Goal: Task Accomplishment & Management: Use online tool/utility

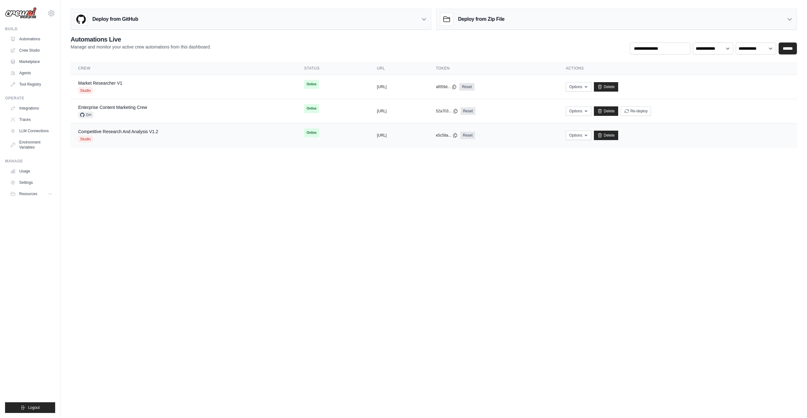
click at [177, 141] on div "Competitive Research And Analysis V1.2 Studio" at bounding box center [183, 136] width 211 height 14
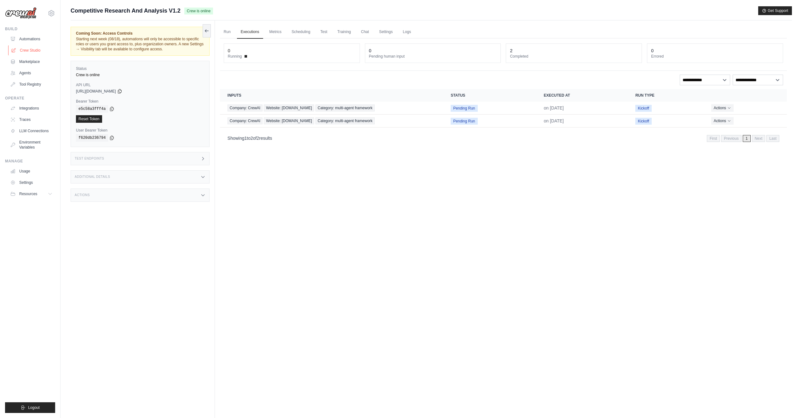
click at [36, 49] on link "Crew Studio" at bounding box center [32, 50] width 48 height 10
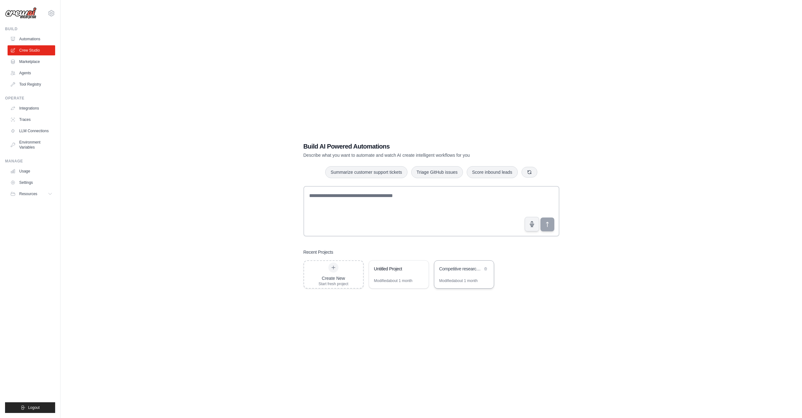
click at [476, 285] on div "Modified about 1 month" at bounding box center [464, 284] width 60 height 10
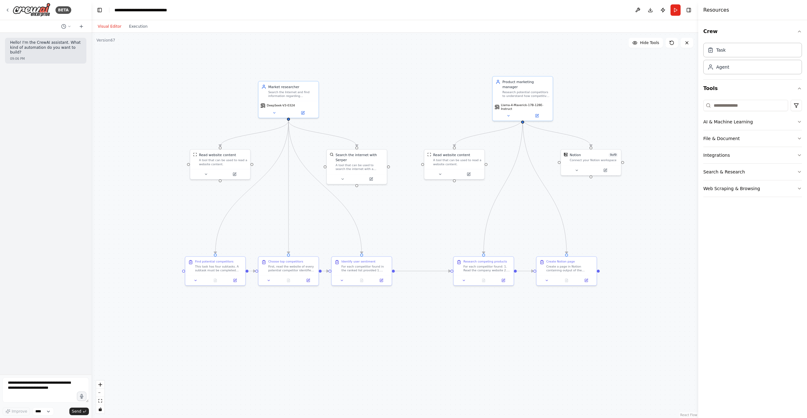
drag, startPoint x: 513, startPoint y: 326, endPoint x: 533, endPoint y: 360, distance: 39.3
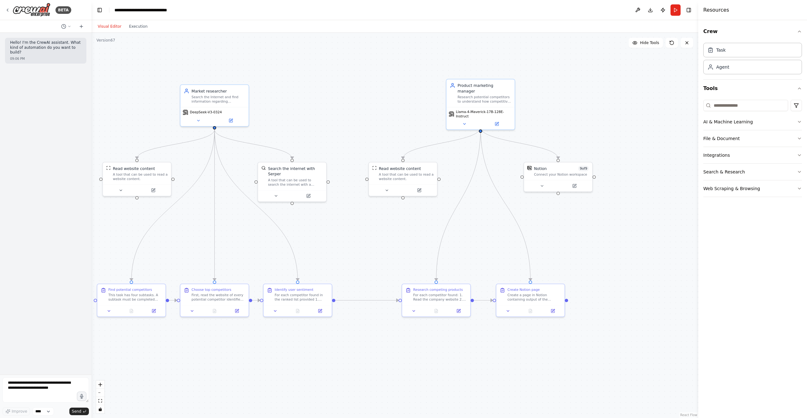
drag, startPoint x: 457, startPoint y: 328, endPoint x: 387, endPoint y: 361, distance: 77.2
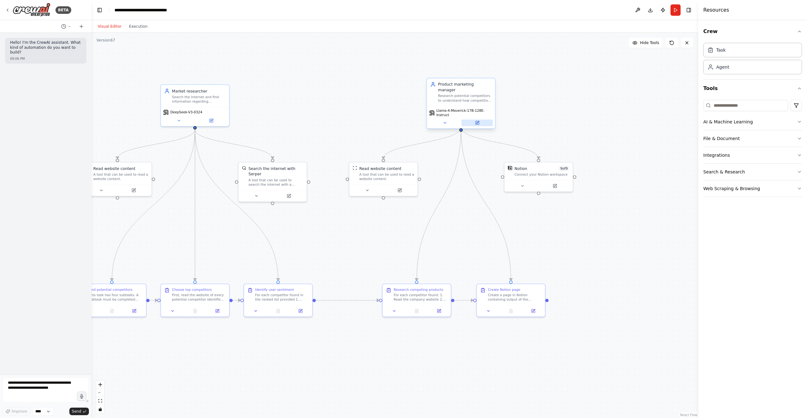
click at [483, 120] on button at bounding box center [476, 123] width 31 height 7
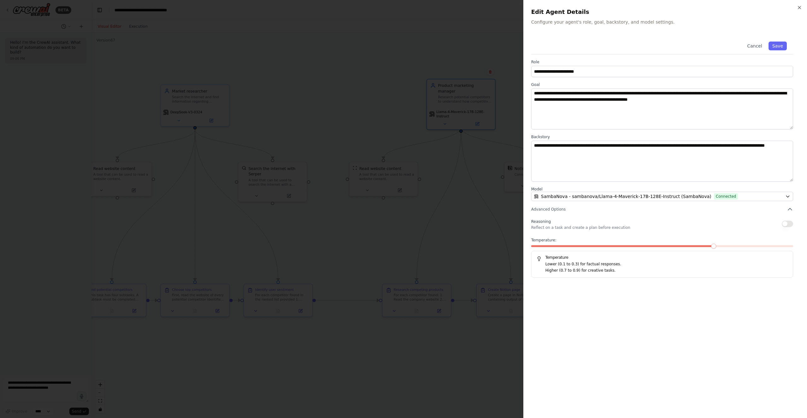
click at [503, 131] on div at bounding box center [403, 209] width 807 height 418
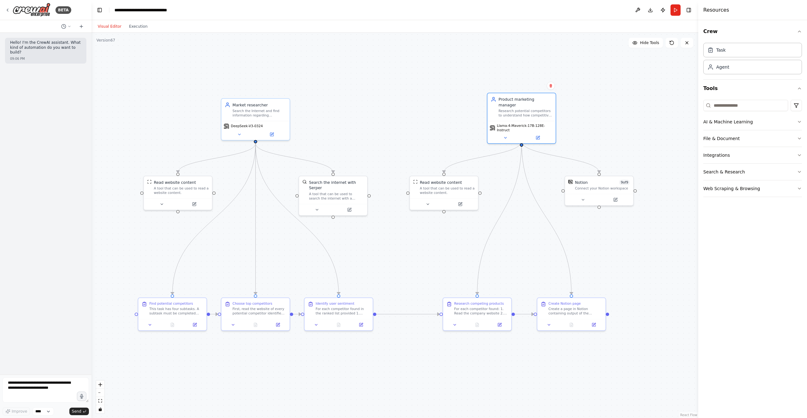
drag, startPoint x: 608, startPoint y: 141, endPoint x: 700, endPoint y: 156, distance: 93.4
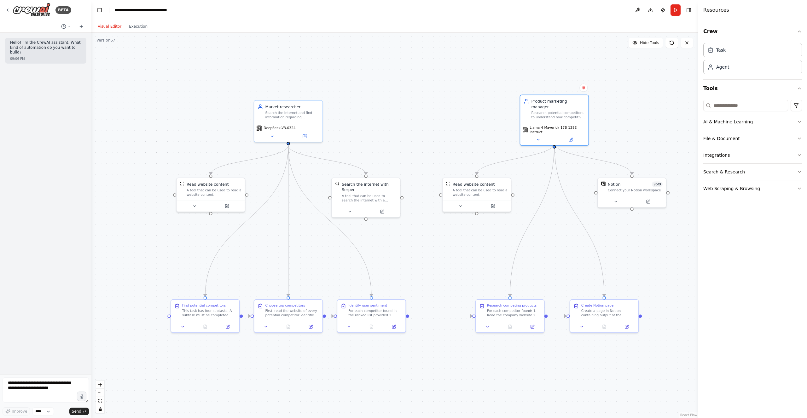
click at [654, 130] on div ".deletable-edge-delete-btn { width: 20px; height: 20px; border: 0px solid #ffff…" at bounding box center [394, 226] width 607 height 386
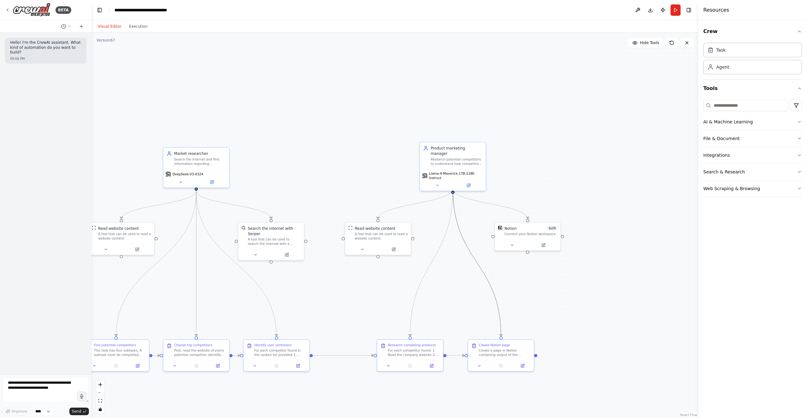
drag, startPoint x: 555, startPoint y: 176, endPoint x: 454, endPoint y: 221, distance: 110.8
drag, startPoint x: 455, startPoint y: 162, endPoint x: 640, endPoint y: 83, distance: 201.0
click at [640, 83] on div "Product marketing manager Research potential competitors to understand how comp…" at bounding box center [639, 85] width 67 height 49
drag, startPoint x: 588, startPoint y: 212, endPoint x: 653, endPoint y: 174, distance: 75.4
click at [653, 174] on div "Notion 9 of 9 Connect your Notion workspace" at bounding box center [651, 171] width 66 height 17
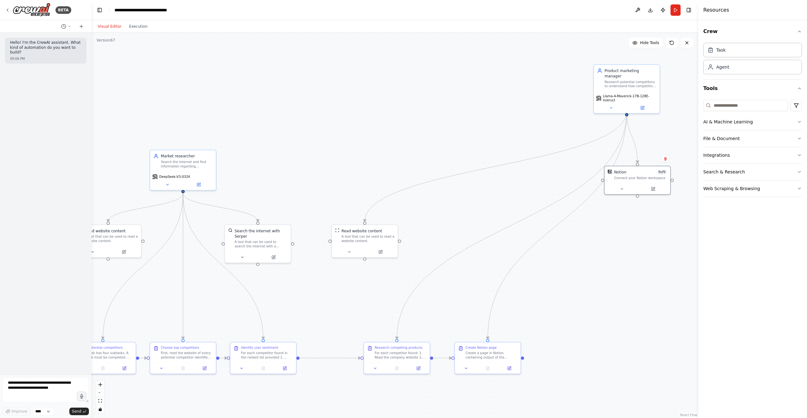
drag, startPoint x: 497, startPoint y: 145, endPoint x: 446, endPoint y: 148, distance: 50.5
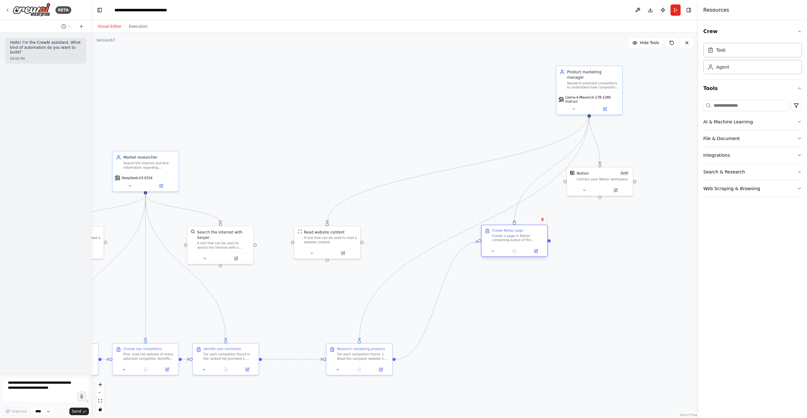
drag, startPoint x: 463, startPoint y: 356, endPoint x: 529, endPoint y: 231, distance: 141.9
click at [529, 234] on div "Create a page in Notion containing output of the previous under the following p…" at bounding box center [518, 238] width 52 height 9
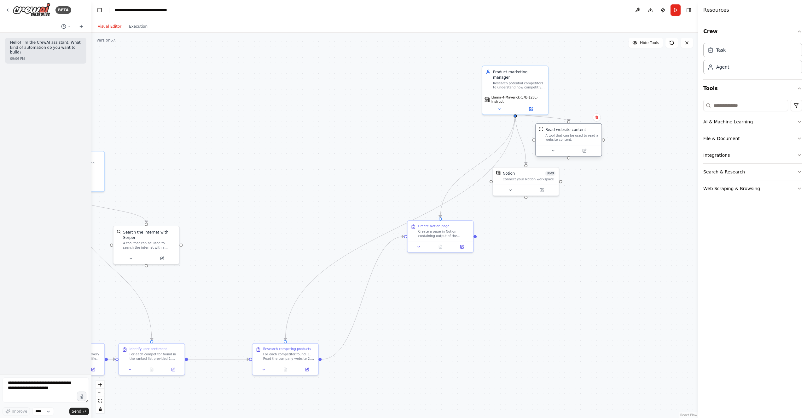
drag, startPoint x: 325, startPoint y: 247, endPoint x: 566, endPoint y: 145, distance: 261.6
click at [566, 145] on div "Read website content A tool that can be used to read a website content." at bounding box center [568, 139] width 67 height 33
drag, startPoint x: 541, startPoint y: 192, endPoint x: 583, endPoint y: 195, distance: 41.4
click at [583, 195] on icon at bounding box center [583, 194] width 3 height 3
click at [572, 249] on div ".deletable-edge-delete-btn { width: 20px; height: 20px; border: 0px solid #ffff…" at bounding box center [394, 226] width 607 height 386
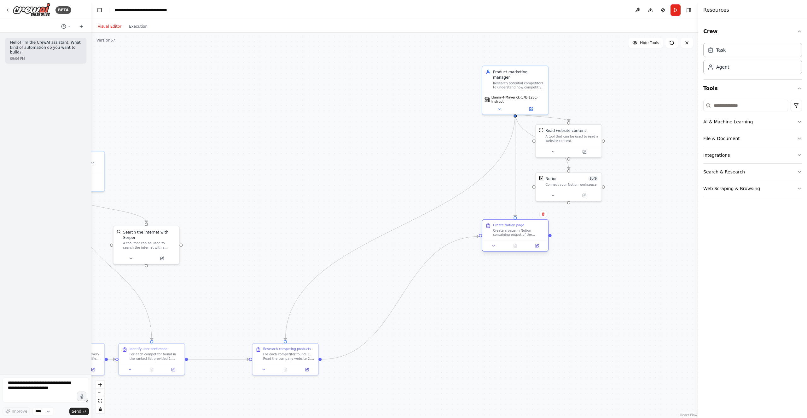
drag, startPoint x: 455, startPoint y: 241, endPoint x: 520, endPoint y: 242, distance: 64.6
click at [520, 242] on div at bounding box center [515, 245] width 66 height 11
click at [595, 290] on div ".deletable-edge-delete-btn { width: 20px; height: 20px; border: 0px solid #ffff…" at bounding box center [394, 226] width 607 height 386
drag, startPoint x: 319, startPoint y: 338, endPoint x: 442, endPoint y: 237, distance: 158.9
click at [442, 237] on div "For each competitor found: 1. Read the company website 2. Identify any product,…" at bounding box center [428, 233] width 52 height 9
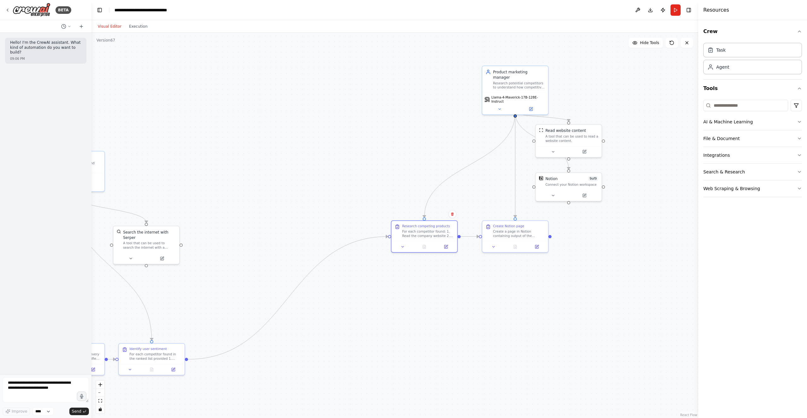
click at [427, 302] on div ".deletable-edge-delete-btn { width: 20px; height: 20px; border: 0px solid #ffff…" at bounding box center [394, 226] width 607 height 386
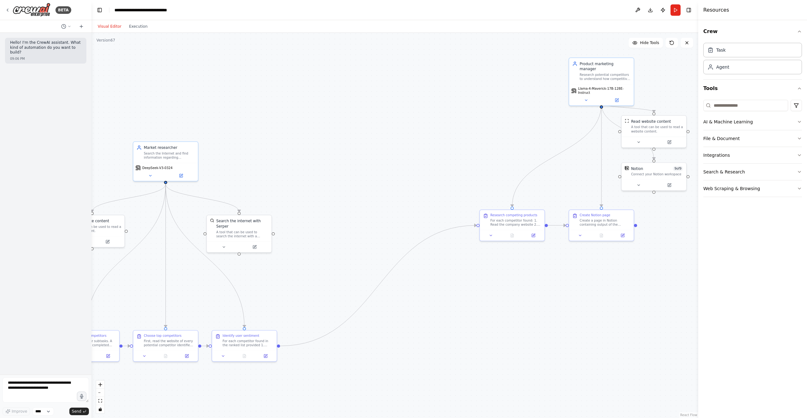
drag, startPoint x: 436, startPoint y: 301, endPoint x: 522, endPoint y: 288, distance: 87.6
click at [524, 292] on div ".deletable-edge-delete-btn { width: 20px; height: 20px; border: 0px solid #ffff…" at bounding box center [394, 226] width 607 height 386
click at [734, 285] on div "Crew Task Agent Tools AI & Machine Learning File & Document Integrations Search…" at bounding box center [752, 219] width 109 height 398
click at [649, 289] on div ".deletable-edge-delete-btn { width: 20px; height: 20px; border: 0px solid #ffff…" at bounding box center [394, 226] width 607 height 386
drag, startPoint x: 519, startPoint y: 224, endPoint x: 325, endPoint y: 173, distance: 200.5
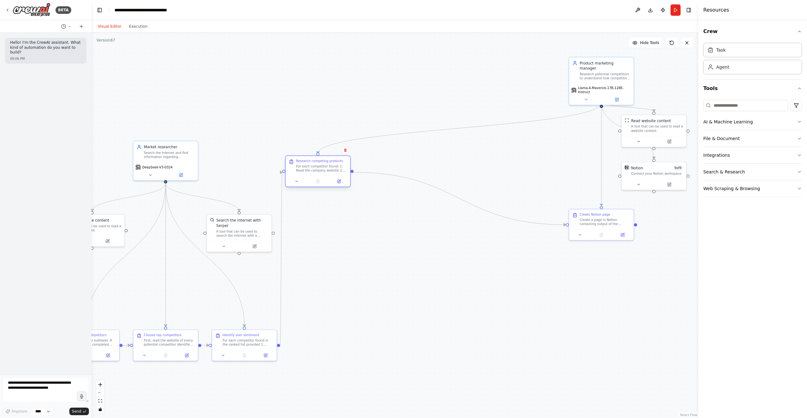
click at [325, 173] on div "Research competing products For each competitor found: 1. Read the company webs…" at bounding box center [317, 166] width 65 height 20
drag, startPoint x: 636, startPoint y: 136, endPoint x: 498, endPoint y: 164, distance: 141.3
click at [498, 164] on div at bounding box center [517, 166] width 65 height 11
click at [498, 264] on div ".deletable-edge-delete-btn { width: 20px; height: 20px; border: 0px solid #ffff…" at bounding box center [394, 226] width 607 height 386
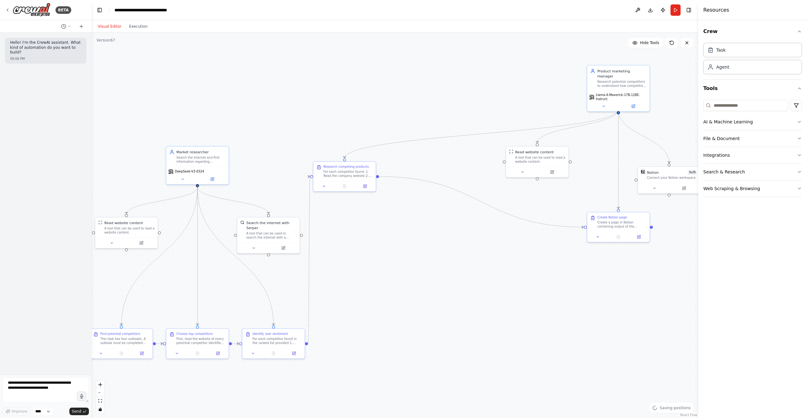
drag, startPoint x: 498, startPoint y: 259, endPoint x: 497, endPoint y: 268, distance: 9.6
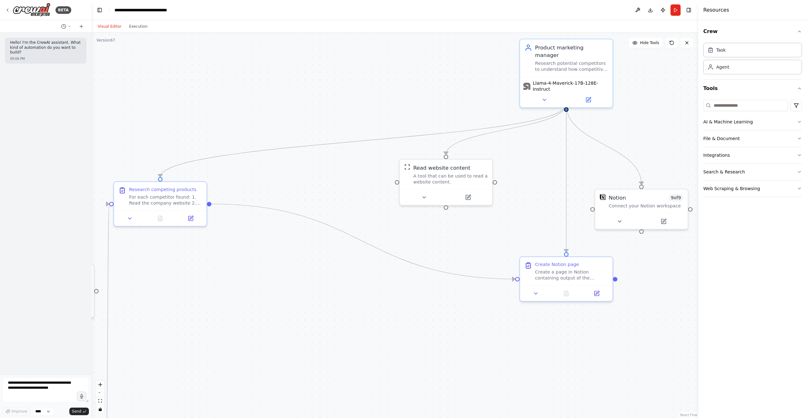
drag, startPoint x: 626, startPoint y: 136, endPoint x: 548, endPoint y: 195, distance: 98.7
click at [548, 195] on div ".deletable-edge-delete-btn { width: 20px; height: 20px; border: 0px solid #ffff…" at bounding box center [394, 226] width 607 height 386
click at [492, 255] on div ".deletable-edge-delete-btn { width: 20px; height: 20px; border: 0px solid #ffff…" at bounding box center [394, 226] width 607 height 386
drag, startPoint x: 607, startPoint y: 203, endPoint x: 593, endPoint y: 159, distance: 45.1
click at [593, 159] on div "Notion 9 of 9 Connect your Notion workspace" at bounding box center [625, 155] width 83 height 15
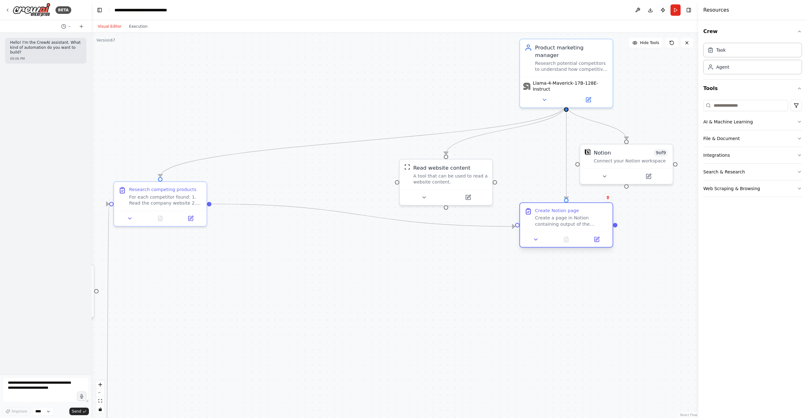
drag, startPoint x: 588, startPoint y: 272, endPoint x: 589, endPoint y: 222, distance: 50.1
click at [589, 222] on div "Create a page in Notion containing output of the previous under the following p…" at bounding box center [571, 221] width 73 height 12
drag, startPoint x: 183, startPoint y: 204, endPoint x: 183, endPoint y: 226, distance: 21.7
click at [183, 226] on div "For each competitor found: 1. Read the company website 2. Identify any product,…" at bounding box center [165, 221] width 73 height 12
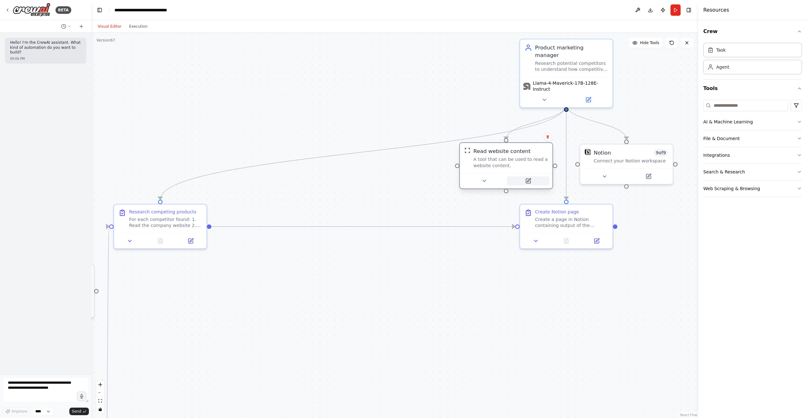
drag, startPoint x: 476, startPoint y: 192, endPoint x: 532, endPoint y: 179, distance: 57.4
click at [532, 179] on button at bounding box center [528, 180] width 43 height 9
click at [394, 199] on div ".deletable-edge-delete-btn { width: 20px; height: 20px; border: 0px solid #ffff…" at bounding box center [394, 226] width 607 height 386
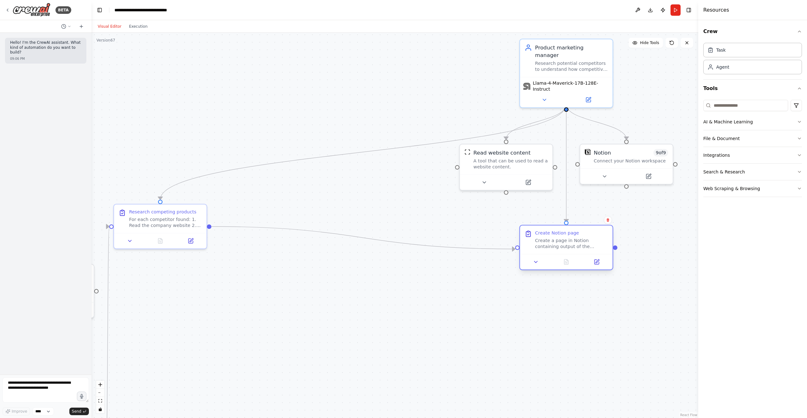
drag, startPoint x: 570, startPoint y: 230, endPoint x: 571, endPoint y: 255, distance: 24.6
click at [571, 255] on div "Create Notion page Create a page in Notion containing output of the previous un…" at bounding box center [566, 247] width 94 height 45
drag, startPoint x: 522, startPoint y: 179, endPoint x: 522, endPoint y: 200, distance: 21.1
click at [522, 200] on button at bounding box center [528, 203] width 43 height 9
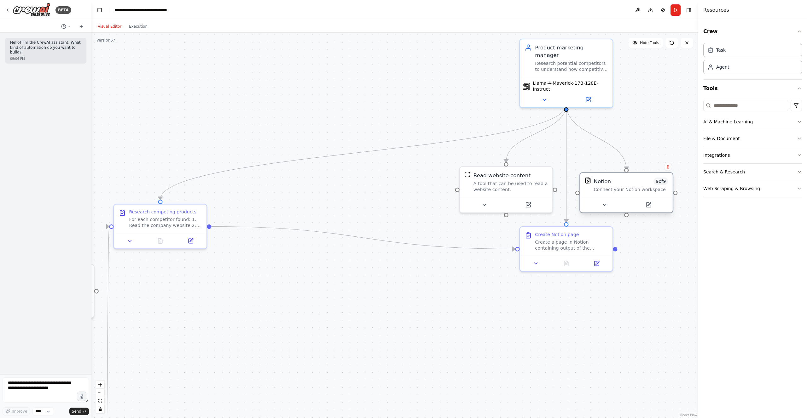
drag, startPoint x: 595, startPoint y: 160, endPoint x: 594, endPoint y: 190, distance: 29.6
click at [594, 190] on div "Connect your Notion workspace" at bounding box center [630, 190] width 74 height 6
click at [662, 294] on div ".deletable-edge-delete-btn { width: 20px; height: 20px; border: 0px solid #ffff…" at bounding box center [394, 226] width 607 height 386
drag, startPoint x: 161, startPoint y: 224, endPoint x: 214, endPoint y: 245, distance: 56.5
click at [214, 245] on div "For each competitor found: 1. Read the company website 2. Identify any product,…" at bounding box center [217, 244] width 73 height 12
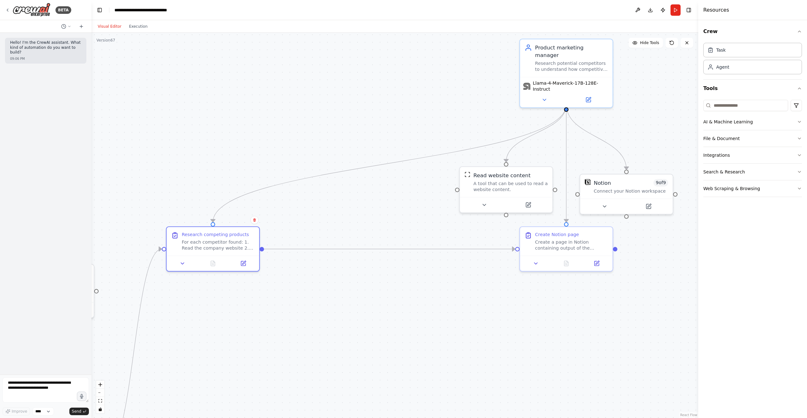
click at [365, 299] on div ".deletable-edge-delete-btn { width: 20px; height: 20px; border: 0px solid #ffff…" at bounding box center [394, 226] width 607 height 386
drag, startPoint x: 506, startPoint y: 185, endPoint x: 211, endPoint y: 249, distance: 301.8
click at [211, 249] on div "A tool that can be used to read a website content." at bounding box center [217, 245] width 74 height 12
drag, startPoint x: 606, startPoint y: 184, endPoint x: 603, endPoint y: 153, distance: 31.0
click at [603, 153] on div "Notion" at bounding box center [601, 152] width 17 height 8
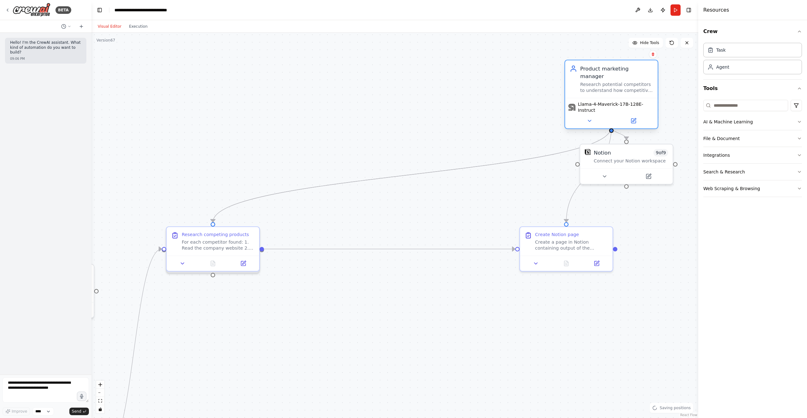
drag, startPoint x: 612, startPoint y: 86, endPoint x: 649, endPoint y: 97, distance: 38.5
click at [649, 101] on span "Llama-4-Maverick-17B-128E-Instruct" at bounding box center [616, 107] width 77 height 12
drag, startPoint x: 637, startPoint y: 166, endPoint x: 661, endPoint y: 199, distance: 40.3
click at [661, 199] on div "Notion 9 of 9 Connect your Notion workspace" at bounding box center [649, 192] width 94 height 41
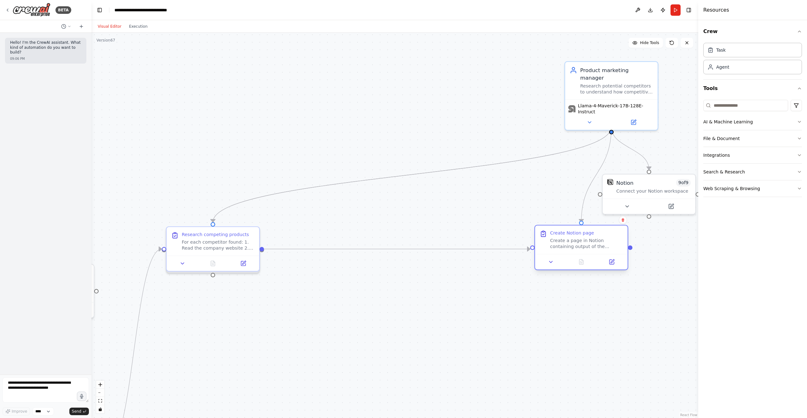
drag, startPoint x: 601, startPoint y: 241, endPoint x: 627, endPoint y: 255, distance: 30.5
click at [614, 238] on div "Create a page in Notion containing output of the previous under the following p…" at bounding box center [586, 244] width 73 height 12
click at [646, 285] on div ".deletable-edge-delete-btn { width: 20px; height: 20px; border: 0px solid #ffff…" at bounding box center [394, 226] width 607 height 386
drag, startPoint x: 614, startPoint y: 206, endPoint x: 608, endPoint y: 206, distance: 5.7
click at [608, 206] on button at bounding box center [619, 205] width 43 height 9
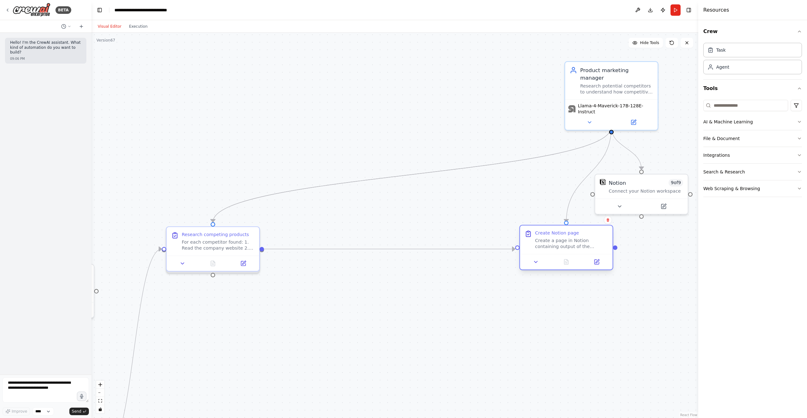
drag, startPoint x: 613, startPoint y: 235, endPoint x: 601, endPoint y: 233, distance: 12.5
click at [601, 233] on div "Create Notion page" at bounding box center [571, 233] width 73 height 6
click at [654, 239] on div ".deletable-edge-delete-btn { width: 20px; height: 20px; border: 0px solid #ffff…" at bounding box center [394, 226] width 607 height 386
drag, startPoint x: 585, startPoint y: 90, endPoint x: 567, endPoint y: 91, distance: 17.3
click at [567, 98] on div "Llama-4-Maverick-17B-128E-Instruct" at bounding box center [596, 113] width 92 height 31
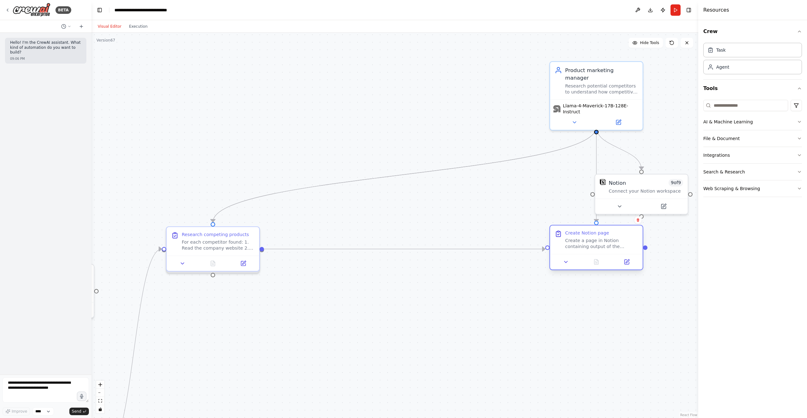
drag, startPoint x: 581, startPoint y: 238, endPoint x: 610, endPoint y: 242, distance: 29.2
click at [610, 242] on div "Create a page in Notion containing output of the previous under the following p…" at bounding box center [601, 244] width 73 height 12
drag, startPoint x: 564, startPoint y: 88, endPoint x: 557, endPoint y: 88, distance: 6.3
click at [557, 88] on div "Product marketing manager Research potential competitors to understand how comp…" at bounding box center [588, 78] width 92 height 37
drag, startPoint x: 590, startPoint y: 244, endPoint x: 584, endPoint y: 244, distance: 6.3
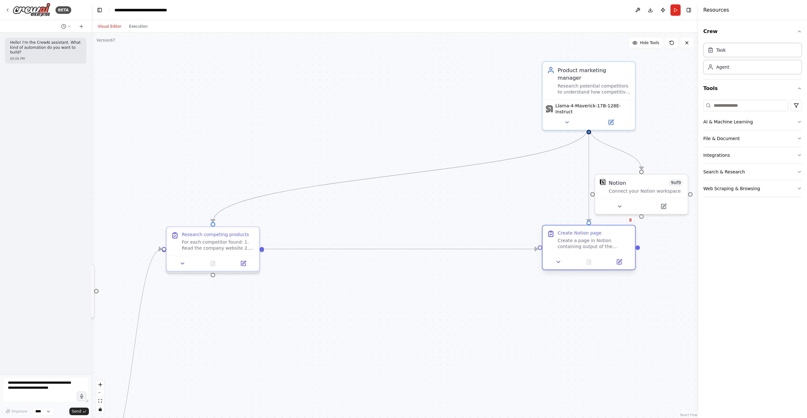
click at [584, 244] on div "Create a page in Notion containing output of the previous under the following p…" at bounding box center [593, 244] width 73 height 12
click at [656, 262] on div ".deletable-edge-delete-btn { width: 20px; height: 20px; border: 0px solid #ffff…" at bounding box center [394, 226] width 607 height 386
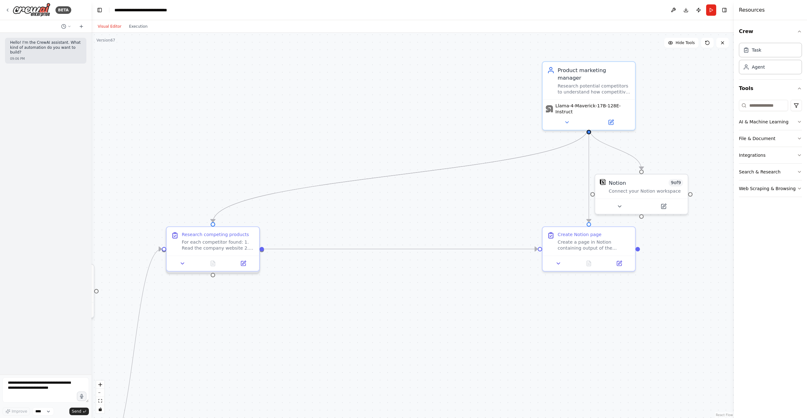
drag, startPoint x: 699, startPoint y: 293, endPoint x: 733, endPoint y: 291, distance: 35.0
click at [733, 291] on div at bounding box center [734, 209] width 3 height 418
drag, startPoint x: 650, startPoint y: 175, endPoint x: 689, endPoint y: 174, distance: 38.8
click at [689, 174] on div "Notion 9 of 9 Connect your Notion workspace" at bounding box center [678, 185] width 92 height 24
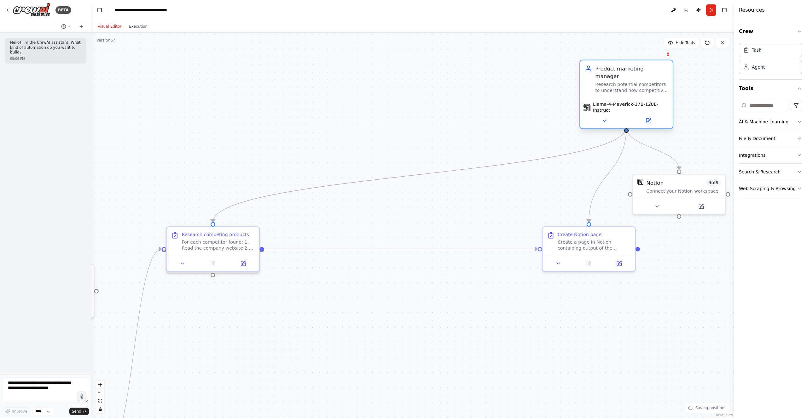
drag, startPoint x: 597, startPoint y: 72, endPoint x: 632, endPoint y: 72, distance: 35.6
click at [632, 72] on div "Product marketing manager" at bounding box center [631, 72] width 73 height 15
drag, startPoint x: 632, startPoint y: 72, endPoint x: 627, endPoint y: 72, distance: 5.7
click at [627, 72] on div "Product marketing manager" at bounding box center [623, 72] width 73 height 15
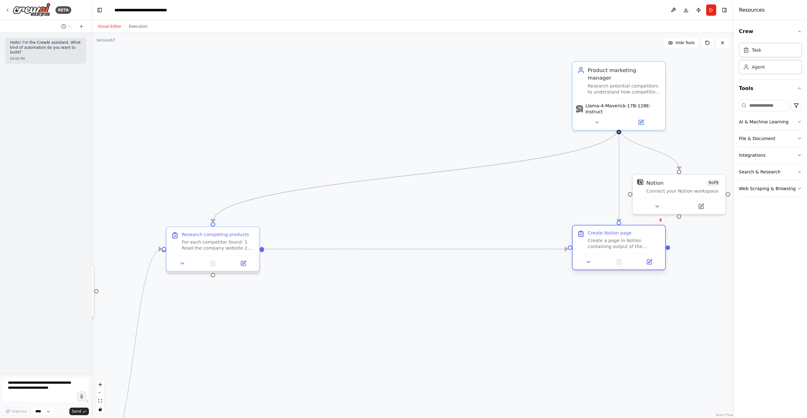
drag, startPoint x: 610, startPoint y: 236, endPoint x: 640, endPoint y: 236, distance: 29.6
click at [640, 236] on div "Create Notion page" at bounding box center [623, 233] width 73 height 6
click at [691, 256] on div ".deletable-edge-delete-btn { width: 20px; height: 20px; border: 0px solid #ffff…" at bounding box center [412, 226] width 642 height 386
click at [711, 13] on button "Run" at bounding box center [711, 9] width 10 height 11
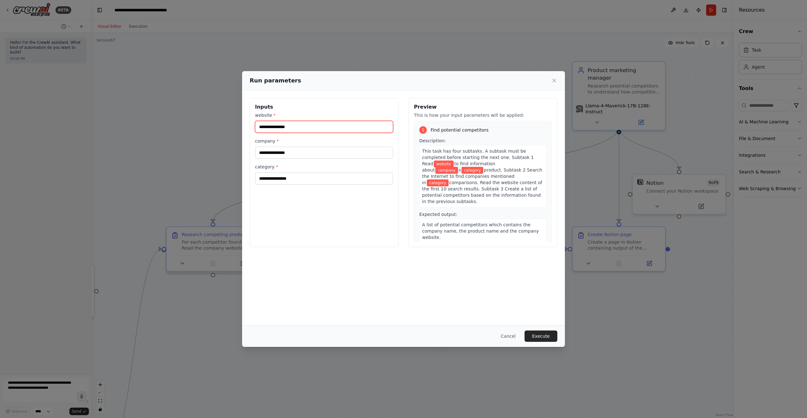
click at [337, 126] on input "website *" at bounding box center [324, 127] width 138 height 12
type input "**********"
click at [297, 154] on input "company *" at bounding box center [324, 153] width 138 height 12
type input "******"
click at [297, 185] on div "**********" at bounding box center [324, 172] width 149 height 149
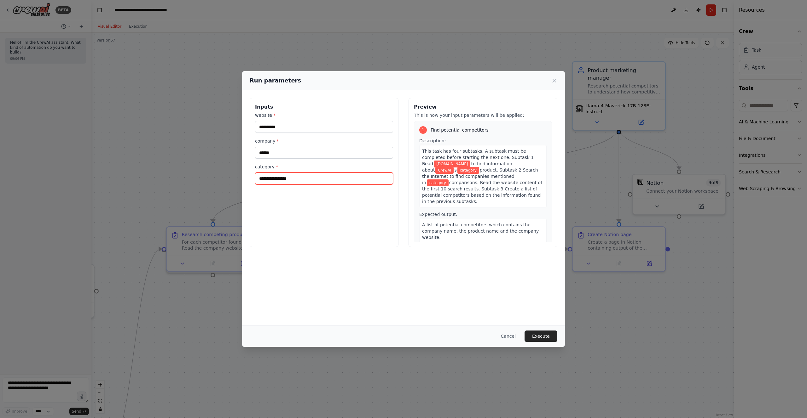
click at [302, 181] on input "category *" at bounding box center [324, 179] width 138 height 12
type input "**********"
click at [544, 338] on button "Execute" at bounding box center [540, 336] width 33 height 11
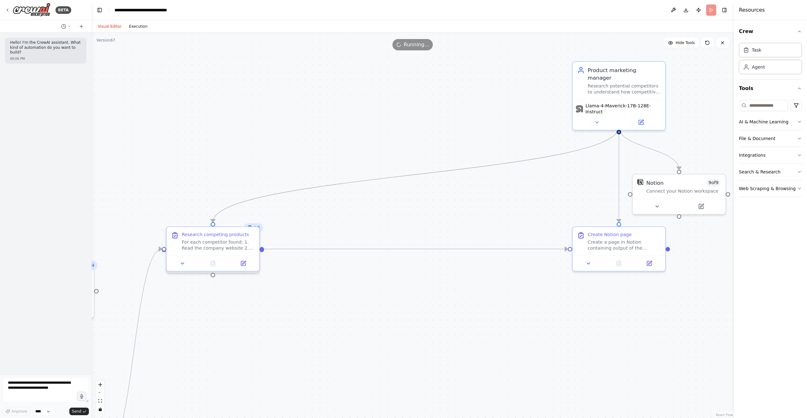
click at [137, 26] on button "Execution" at bounding box center [138, 27] width 26 height 8
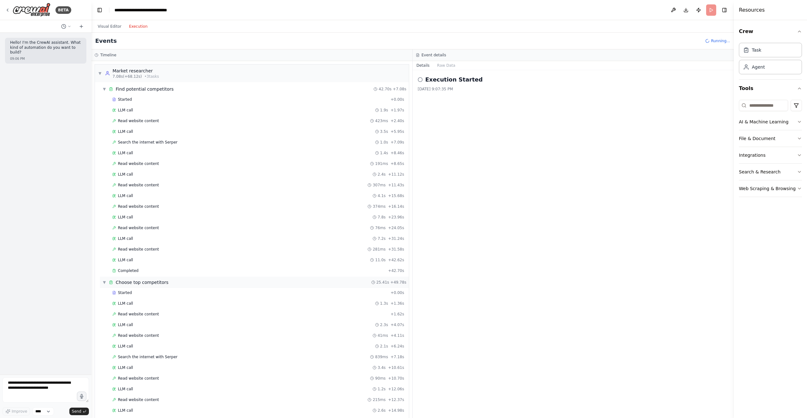
click at [101, 282] on div "▼ Choose top competitors 25.41s + 49.78s" at bounding box center [254, 282] width 309 height 11
click at [103, 293] on span "▼" at bounding box center [104, 293] width 4 height 5
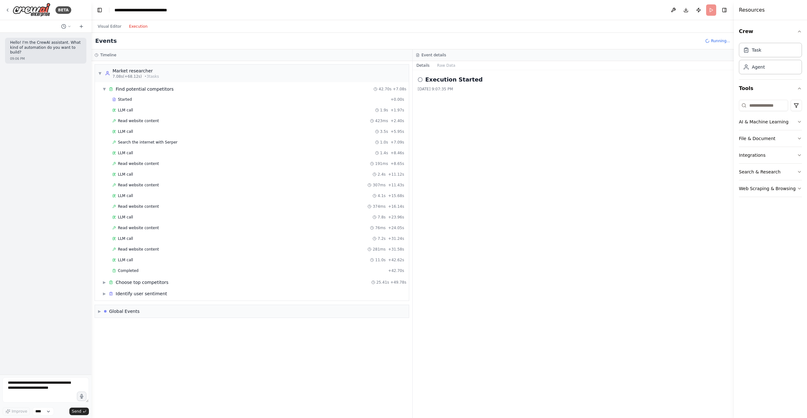
click at [229, 368] on div "▼ Market researcher 7.08s (+68.12s) • 3 task s ▼ Find potential competitors 42.…" at bounding box center [251, 239] width 321 height 357
click at [151, 101] on div "Started" at bounding box center [250, 99] width 276 height 5
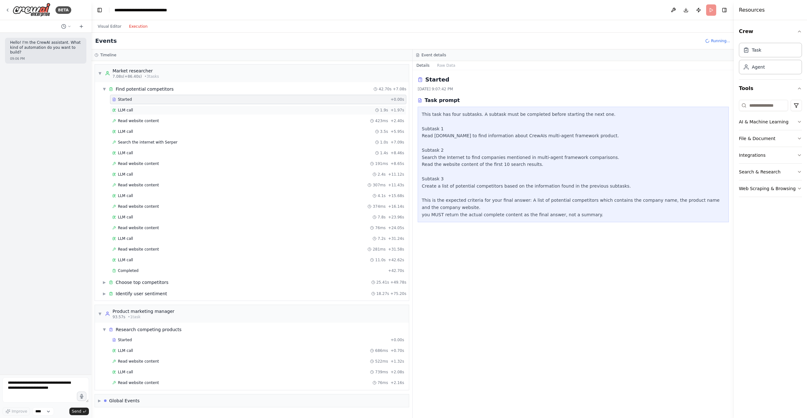
click at [151, 108] on div "LLM call 1.9s + 1.97s" at bounding box center [258, 110] width 292 height 5
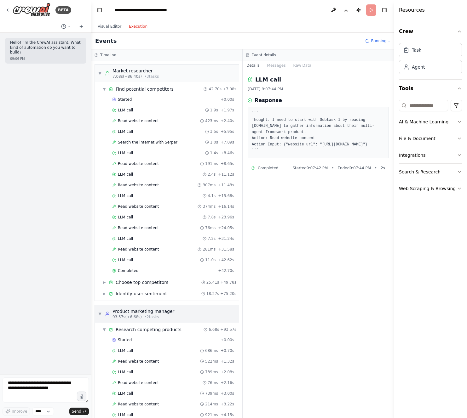
click at [99, 314] on span "▼" at bounding box center [100, 314] width 4 height 5
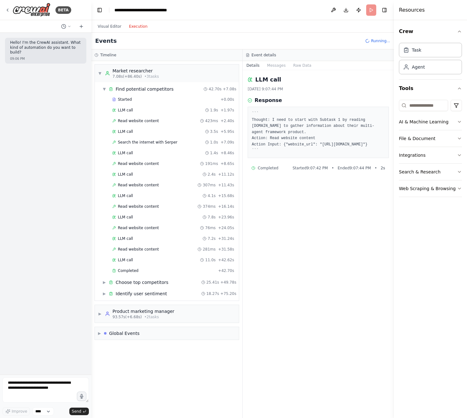
click at [344, 333] on div "LLM call 8/17/2025, 9:07:44 PM Response ``` Thought: I need to start with Subta…" at bounding box center [318, 244] width 151 height 348
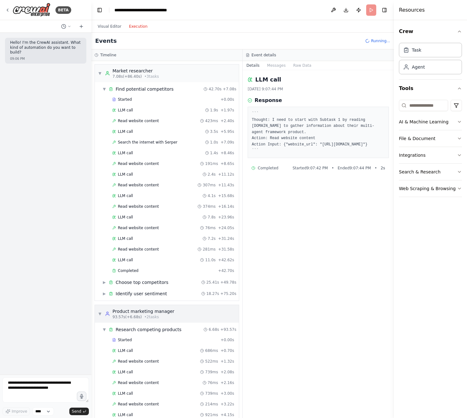
click at [97, 315] on div "▼ Product marketing manager 93.57s (+6.68s) • 2 task s" at bounding box center [167, 314] width 144 height 18
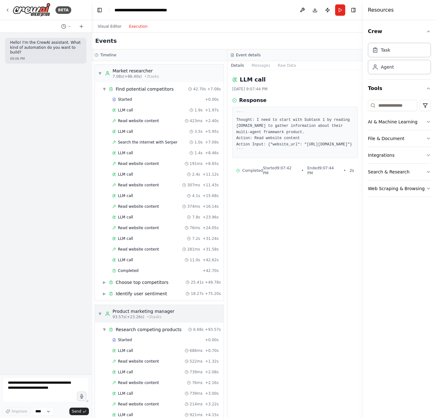
click at [101, 314] on span "▼" at bounding box center [100, 314] width 4 height 5
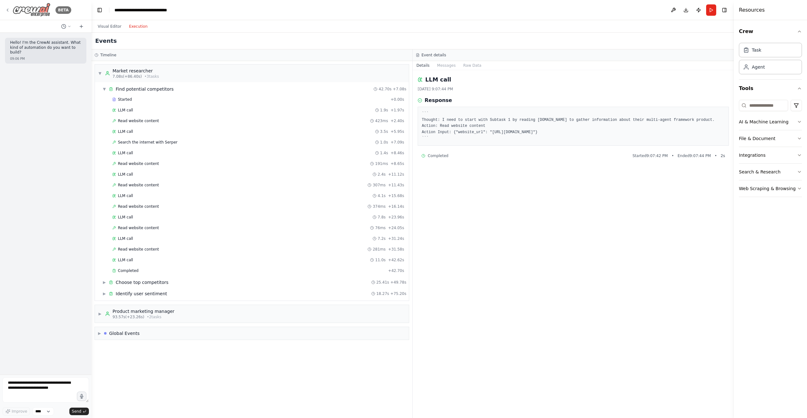
click at [15, 13] on img at bounding box center [32, 10] width 38 height 14
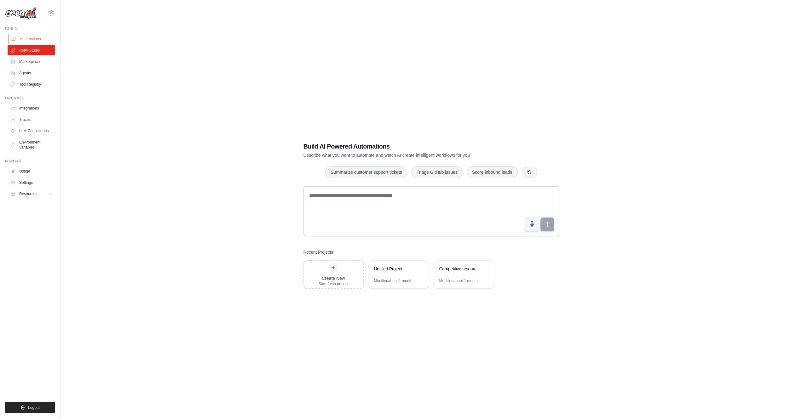
click at [46, 39] on link "Automations" at bounding box center [32, 39] width 48 height 10
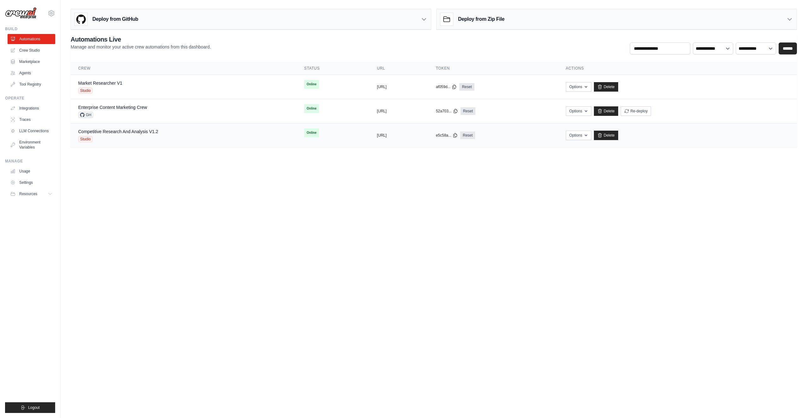
click at [158, 137] on div "Studio" at bounding box center [118, 139] width 80 height 6
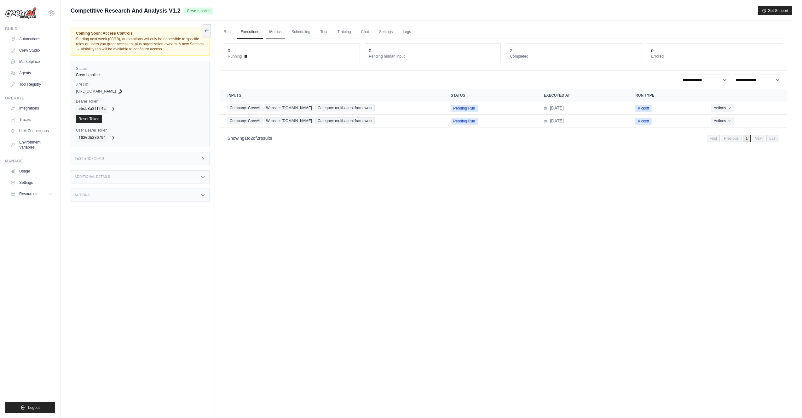
click at [276, 30] on link "Metrics" at bounding box center [276, 32] width 20 height 13
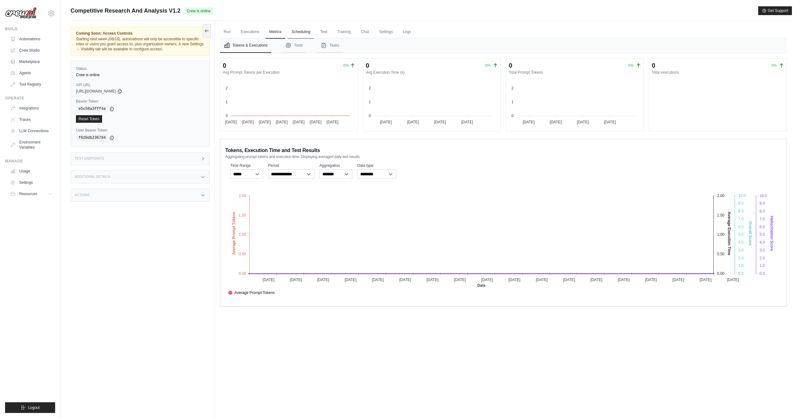
click at [297, 32] on link "Scheduling" at bounding box center [301, 32] width 26 height 13
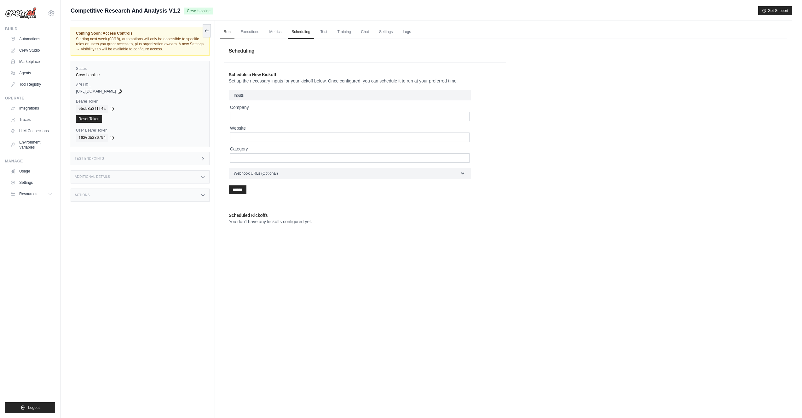
click at [222, 31] on link "Run" at bounding box center [227, 32] width 14 height 13
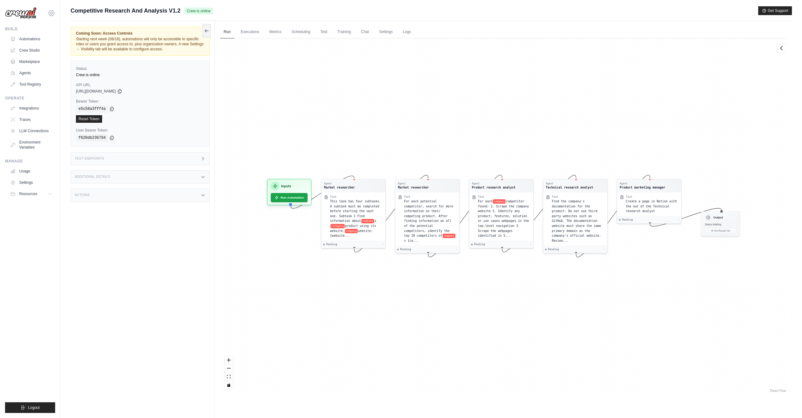
click at [53, 16] on icon at bounding box center [52, 13] width 8 height 8
click at [55, 42] on link "CrewAI Internal Org" at bounding box center [51, 42] width 55 height 11
click at [316, 132] on div "Agent Market researcher Task This task has four subtasks. A subtask must be com…" at bounding box center [503, 216] width 567 height 356
click at [49, 15] on icon at bounding box center [52, 13] width 8 height 8
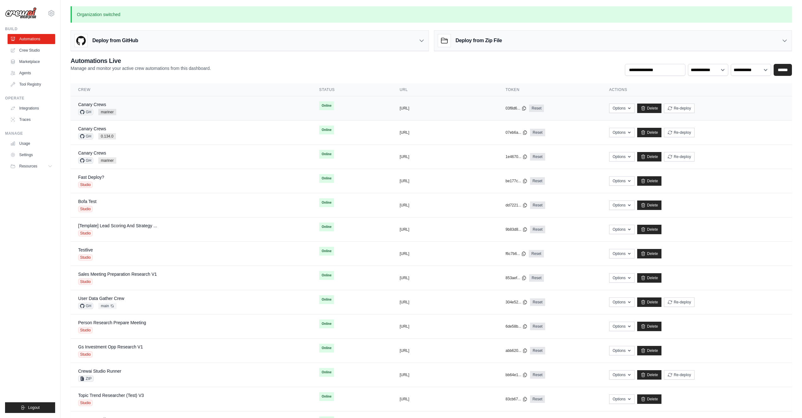
click at [178, 111] on div "Canary [PERSON_NAME] mariner" at bounding box center [191, 108] width 226 height 14
click at [134, 134] on div "Canary [PERSON_NAME] 0.134.0" at bounding box center [191, 133] width 226 height 14
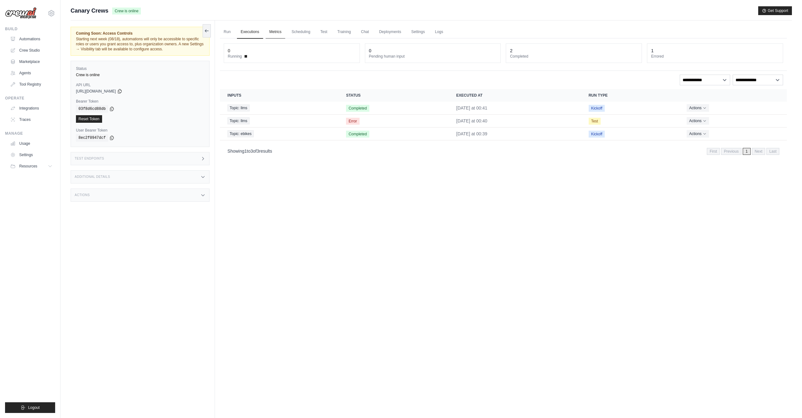
click at [273, 33] on link "Metrics" at bounding box center [276, 32] width 20 height 13
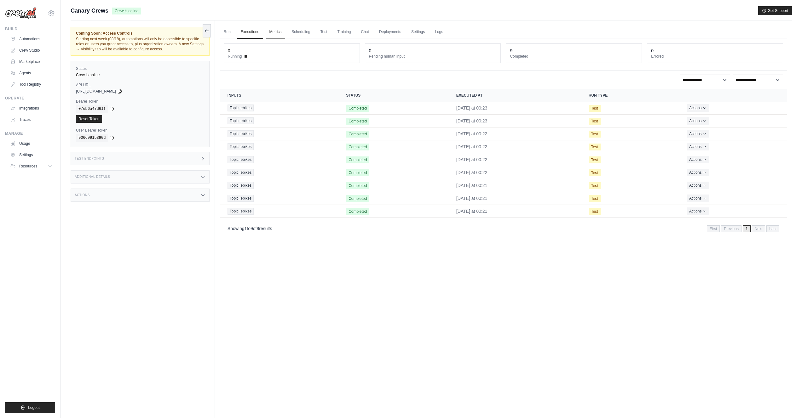
click at [276, 28] on link "Metrics" at bounding box center [276, 32] width 20 height 13
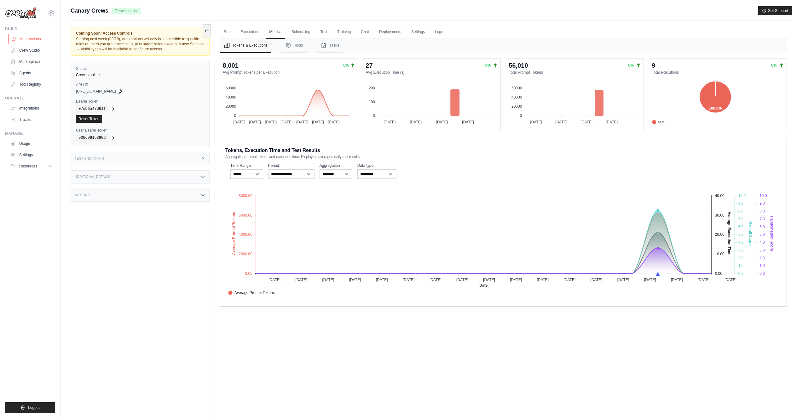
click at [30, 40] on link "Automations" at bounding box center [32, 39] width 48 height 10
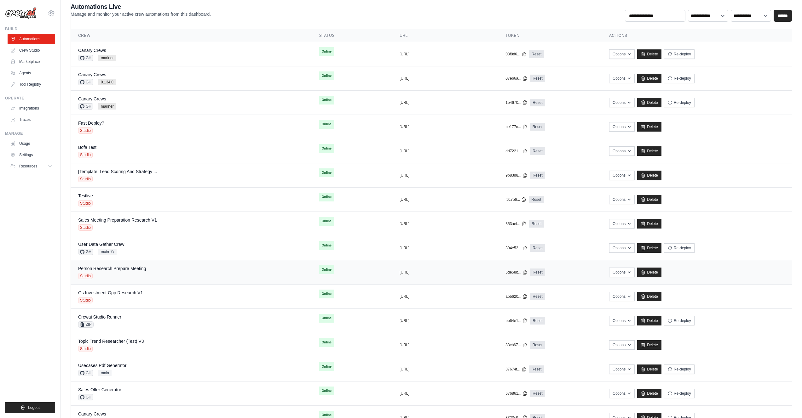
scroll to position [105, 0]
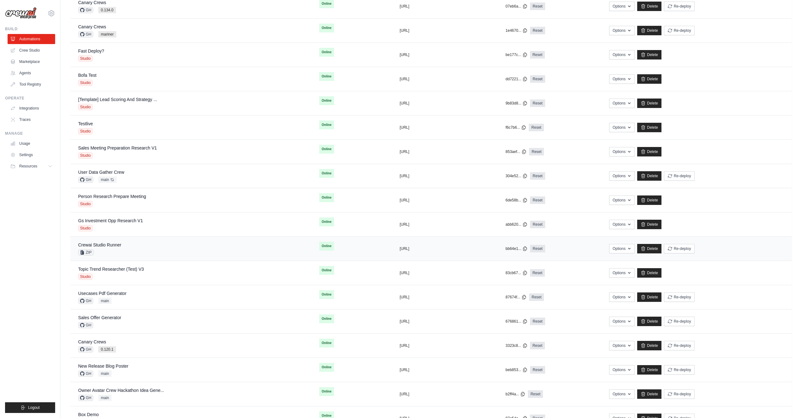
click at [242, 251] on div "Crewai Studio Runner ZIP" at bounding box center [191, 249] width 226 height 14
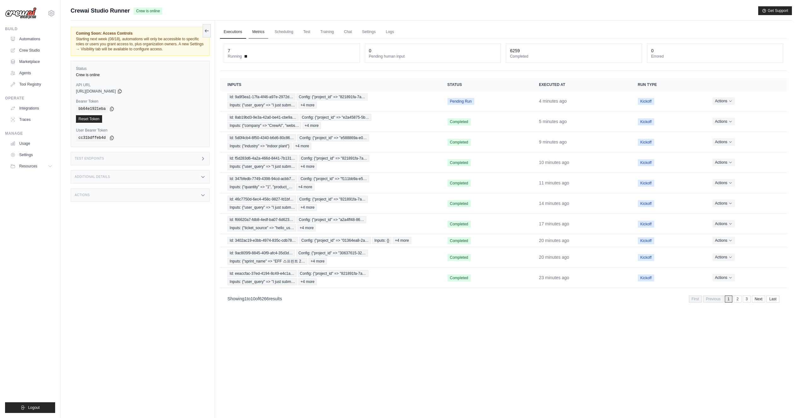
click at [263, 32] on link "Metrics" at bounding box center [259, 32] width 20 height 13
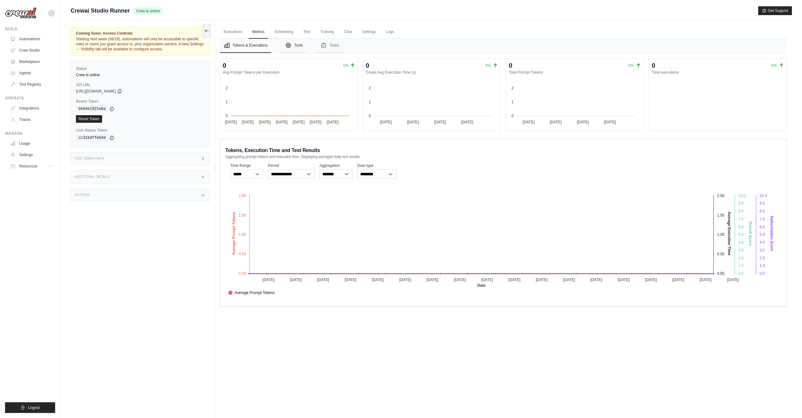
click at [291, 44] on icon "Tabs" at bounding box center [288, 45] width 6 height 6
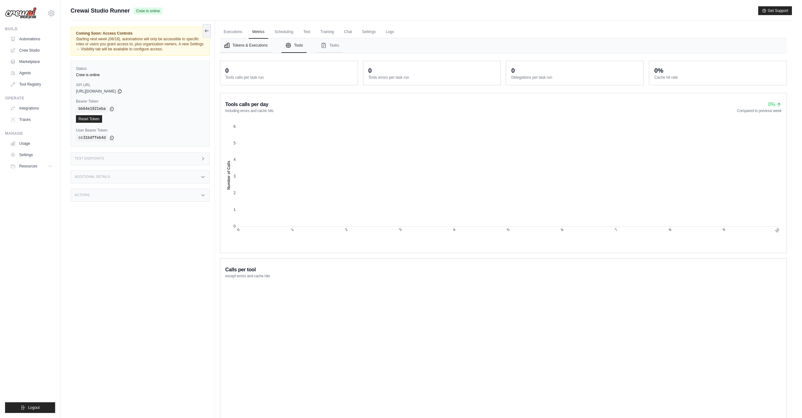
click at [257, 43] on button "Tokens & Executions" at bounding box center [245, 45] width 51 height 14
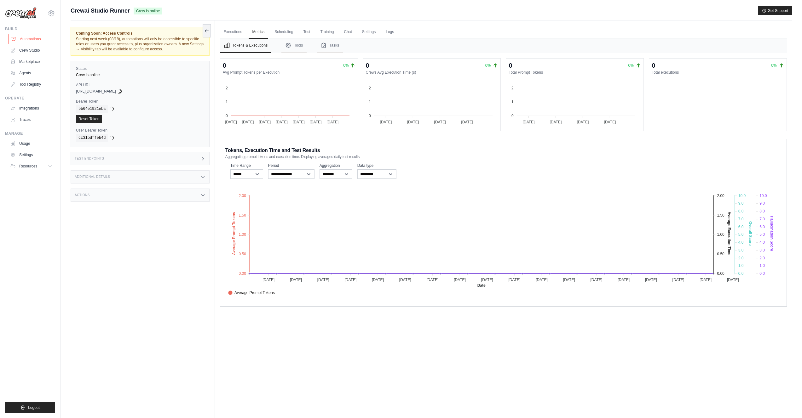
click at [32, 41] on link "Automations" at bounding box center [32, 39] width 48 height 10
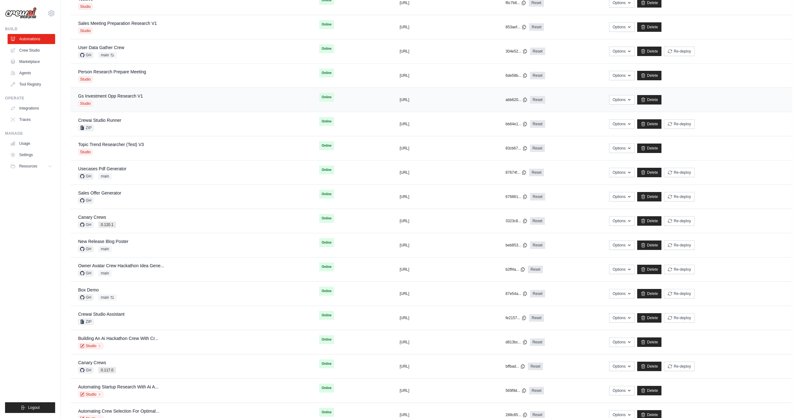
scroll to position [238, 0]
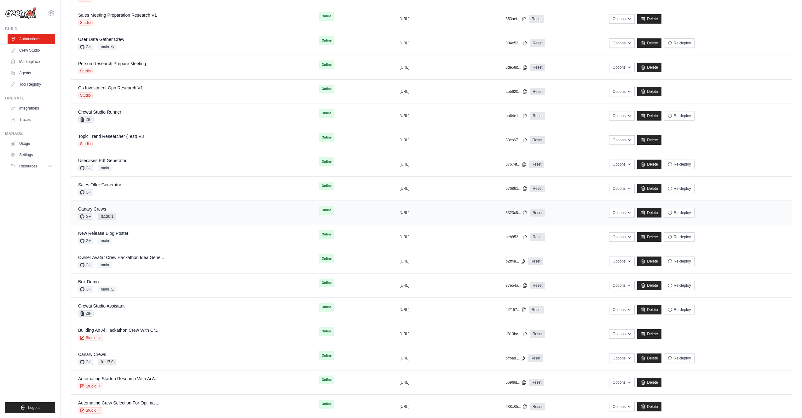
click at [131, 211] on div "Canary Crews GH 0.120.1" at bounding box center [191, 213] width 226 height 14
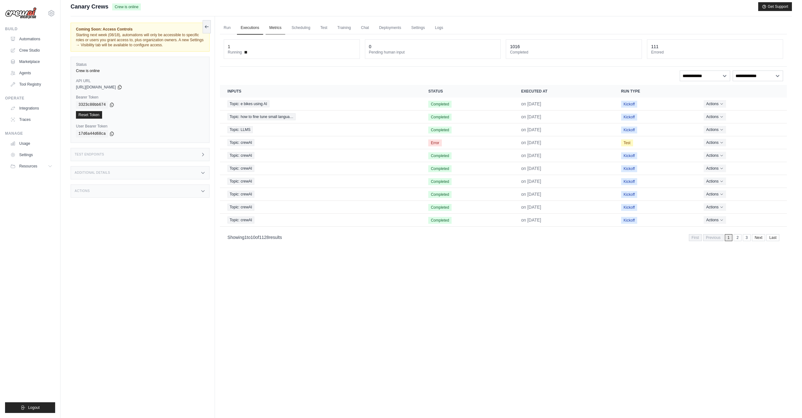
click at [275, 29] on link "Metrics" at bounding box center [276, 27] width 20 height 13
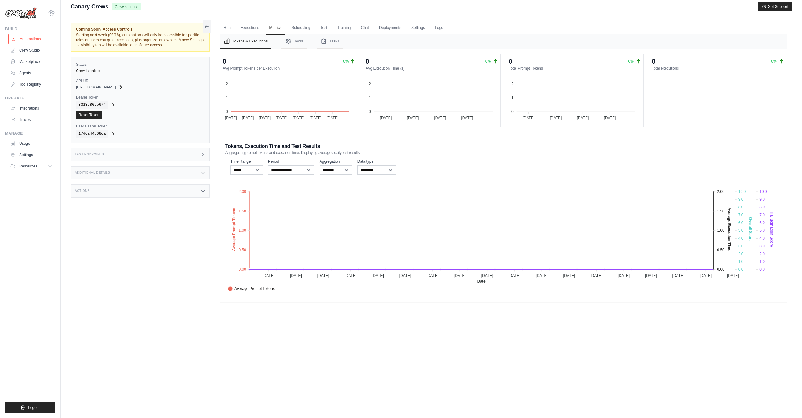
click at [32, 37] on link "Automations" at bounding box center [32, 39] width 48 height 10
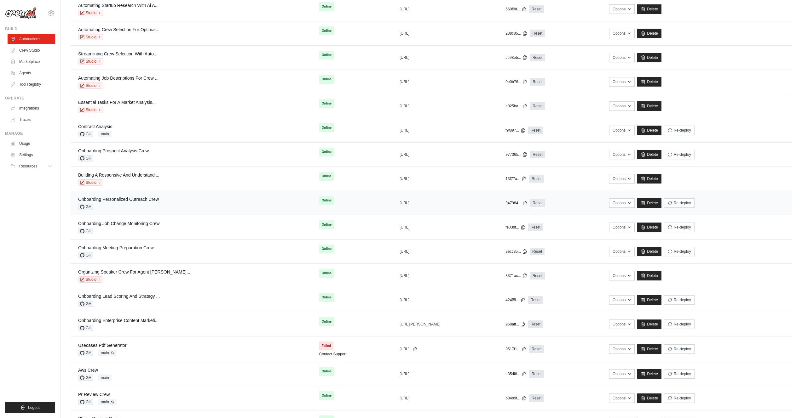
scroll to position [739, 0]
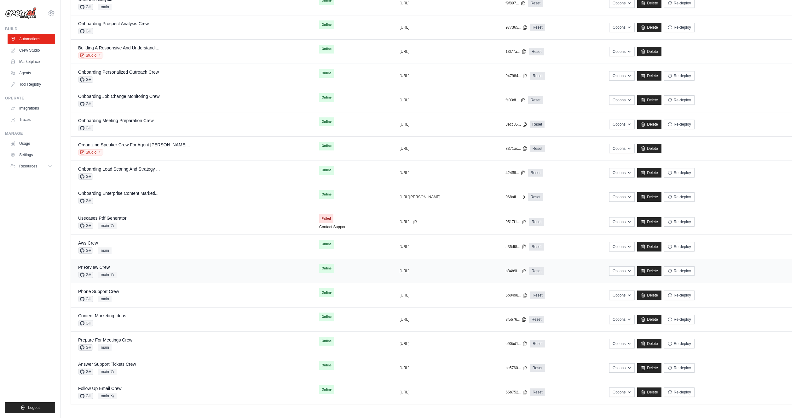
click at [155, 272] on div "Pr Review Crew GH main Auto-deploy enabled" at bounding box center [191, 271] width 226 height 14
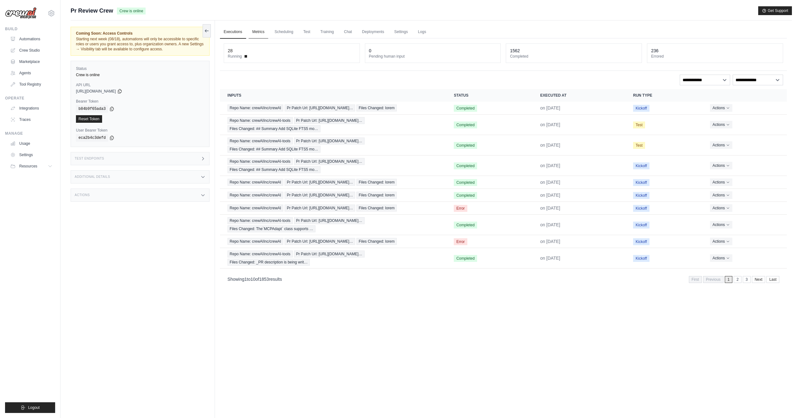
click at [263, 31] on link "Metrics" at bounding box center [259, 32] width 20 height 13
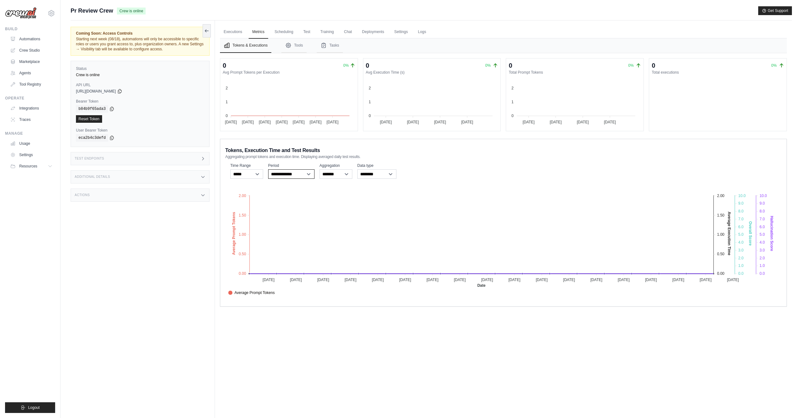
click at [284, 175] on select "**********" at bounding box center [291, 174] width 46 height 9
click at [268, 170] on select "**********" at bounding box center [291, 174] width 46 height 9
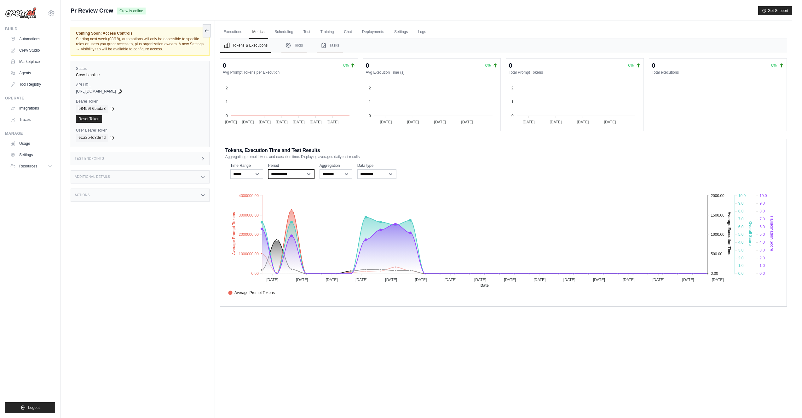
click at [279, 173] on select "**********" at bounding box center [291, 174] width 46 height 9
select select "**********"
click at [268, 170] on select "**********" at bounding box center [291, 174] width 46 height 9
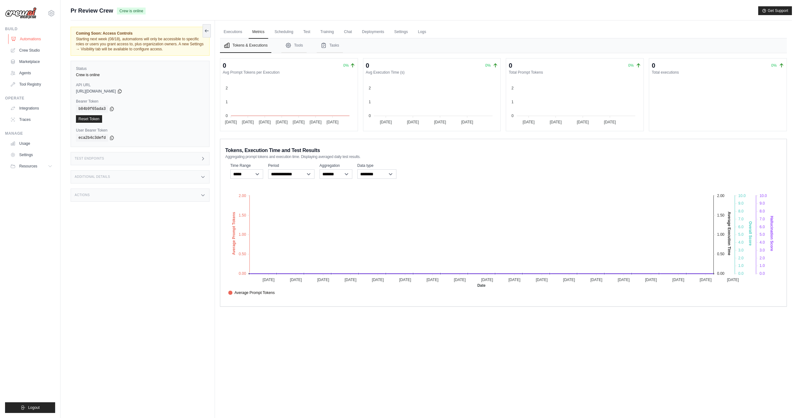
click at [31, 38] on link "Automations" at bounding box center [32, 39] width 48 height 10
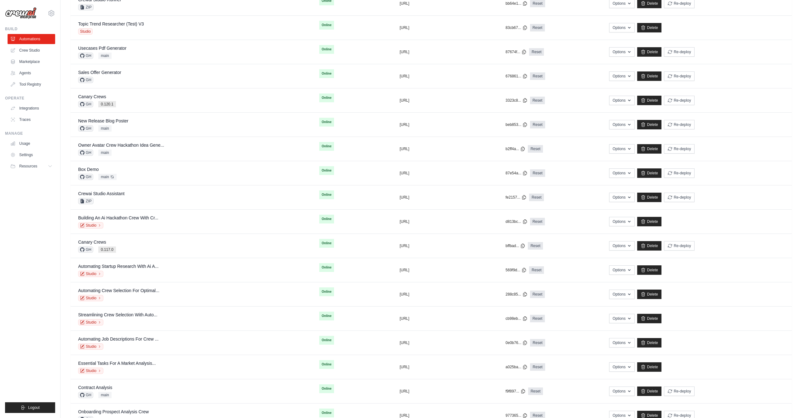
scroll to position [739, 0]
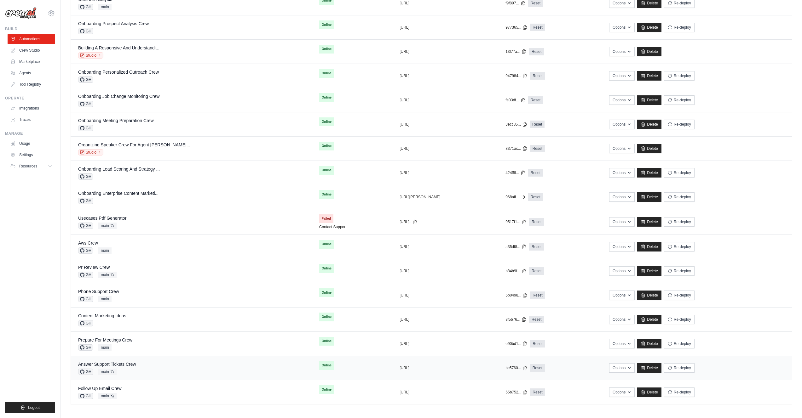
click at [196, 364] on div "Answer Support Tickets Crew GH main Auto-deploy enabled" at bounding box center [191, 368] width 226 height 14
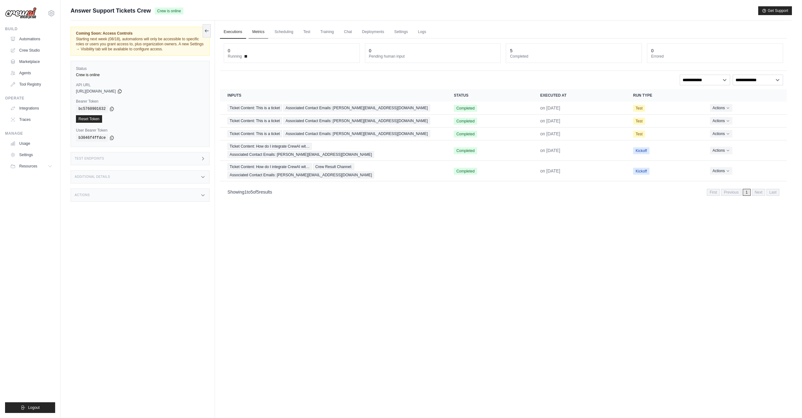
click at [261, 32] on link "Metrics" at bounding box center [259, 32] width 20 height 13
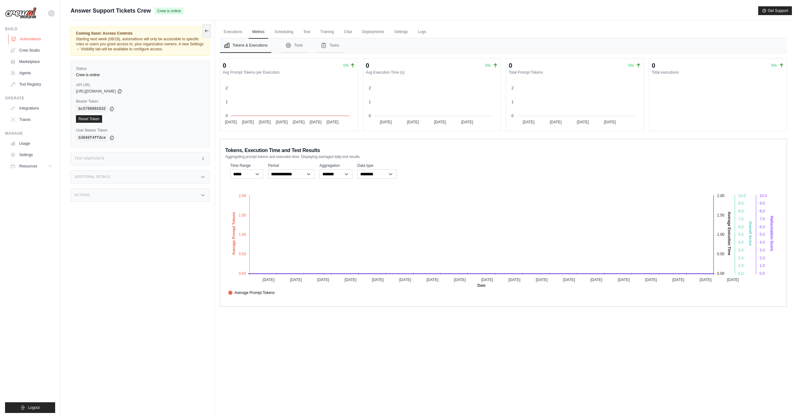
click at [23, 38] on link "Automations" at bounding box center [32, 39] width 48 height 10
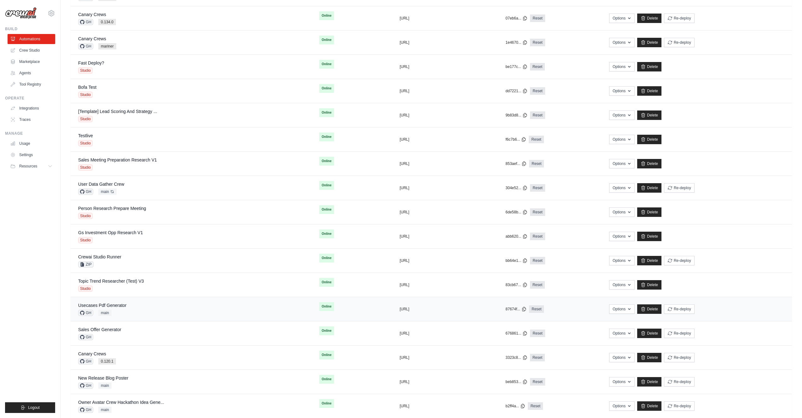
scroll to position [109, 0]
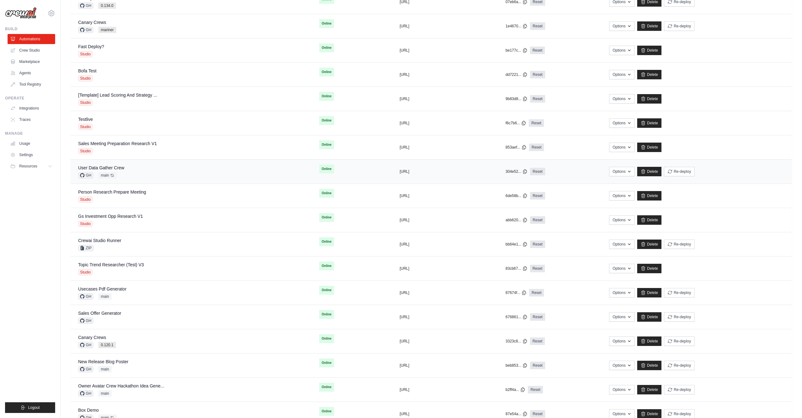
click at [163, 170] on div "User Data Gather Crew GH main Auto-deploy enabled" at bounding box center [191, 172] width 226 height 14
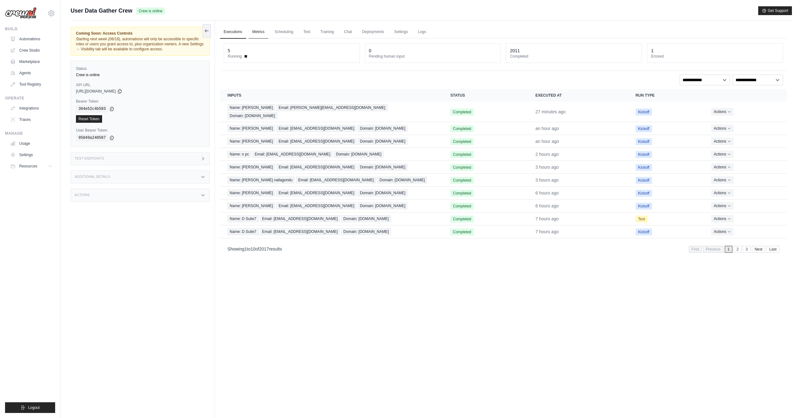
click at [263, 36] on link "Metrics" at bounding box center [259, 32] width 20 height 13
